Goal: Browse casually

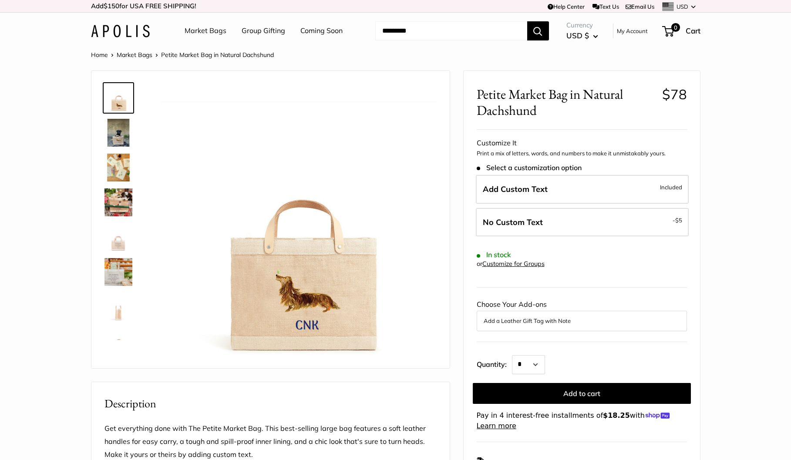
click at [136, 27] on img at bounding box center [120, 31] width 59 height 13
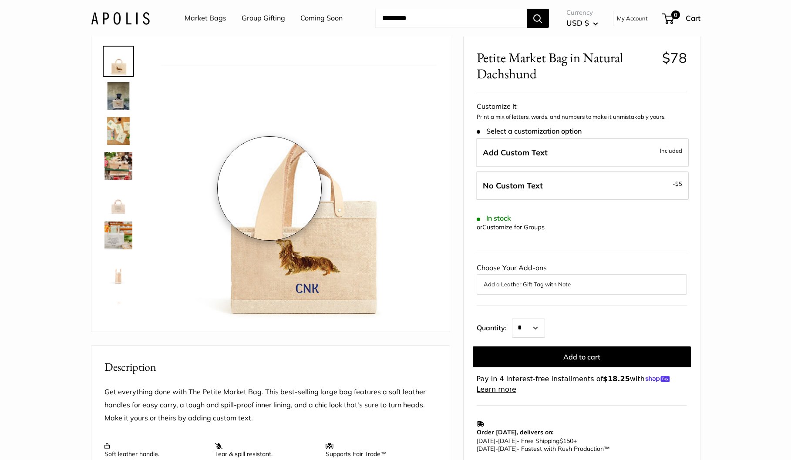
scroll to position [131, 0]
